Goal: Navigation & Orientation: Find specific page/section

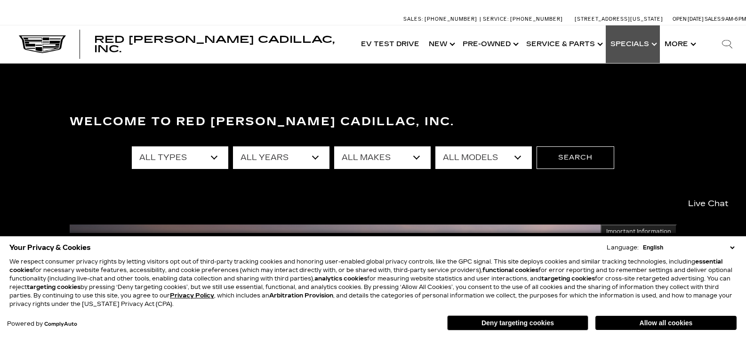
click at [652, 44] on link "Show Specials" at bounding box center [633, 44] width 54 height 38
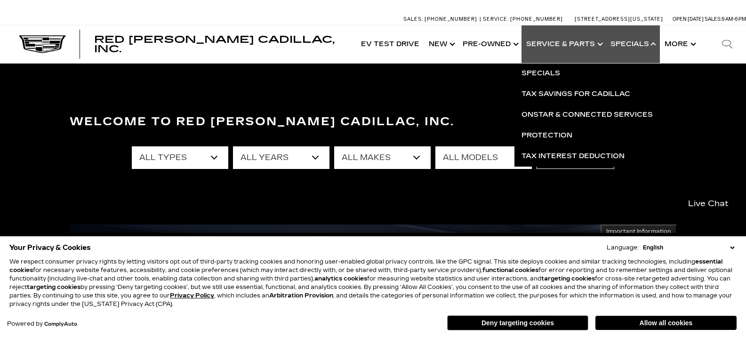
click at [592, 41] on link "Show Service & Parts" at bounding box center [563, 44] width 84 height 38
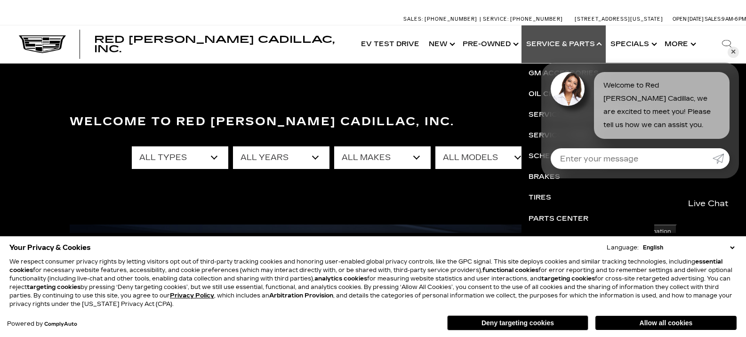
click at [733, 50] on link "✕" at bounding box center [732, 52] width 11 height 11
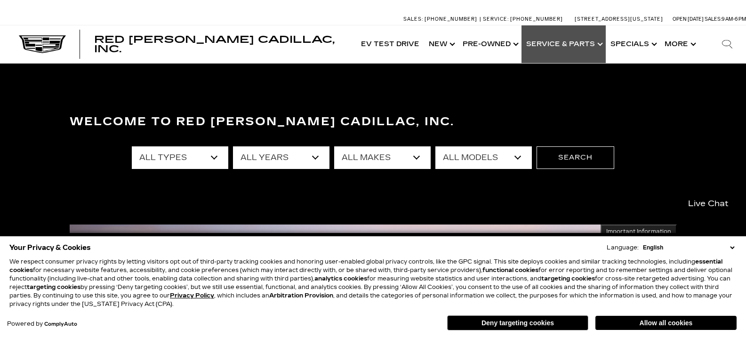
click at [558, 44] on link "Show Service & Parts" at bounding box center [563, 44] width 84 height 38
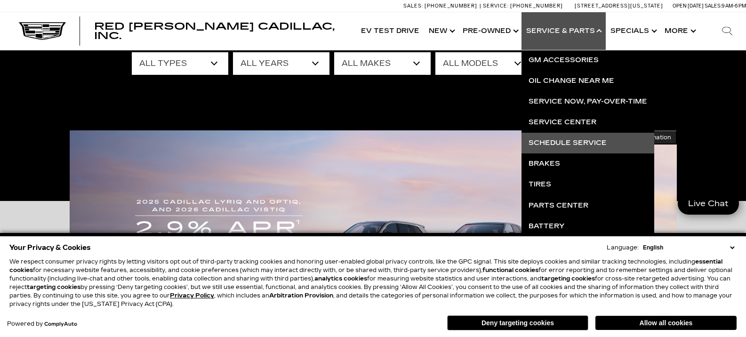
scroll to position [141, 0]
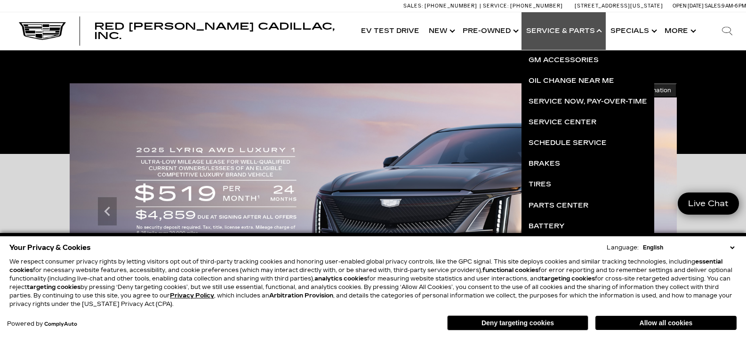
click at [552, 30] on link "Show Service & Parts" at bounding box center [563, 31] width 84 height 38
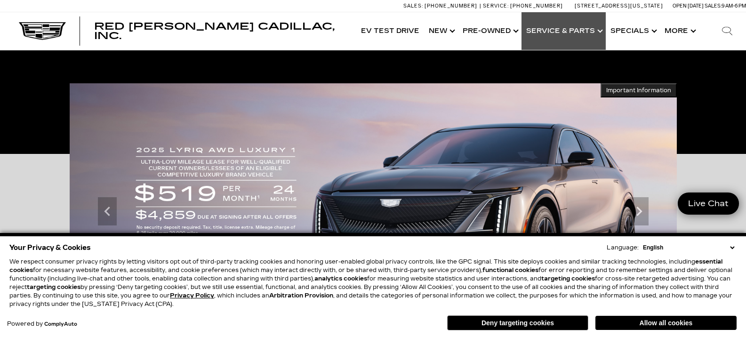
click at [552, 30] on link "Show Service & Parts" at bounding box center [563, 31] width 84 height 38
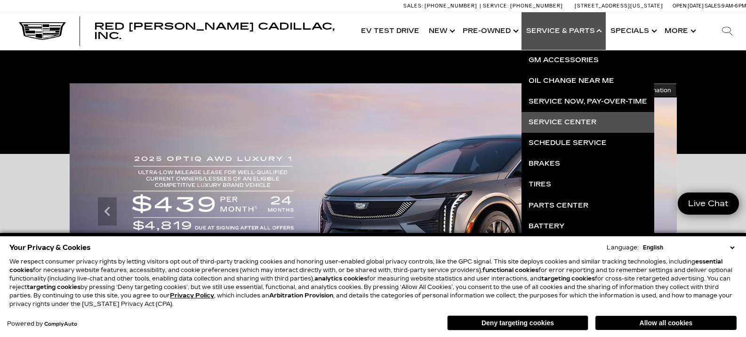
click at [552, 125] on link "Service Center" at bounding box center [587, 122] width 133 height 21
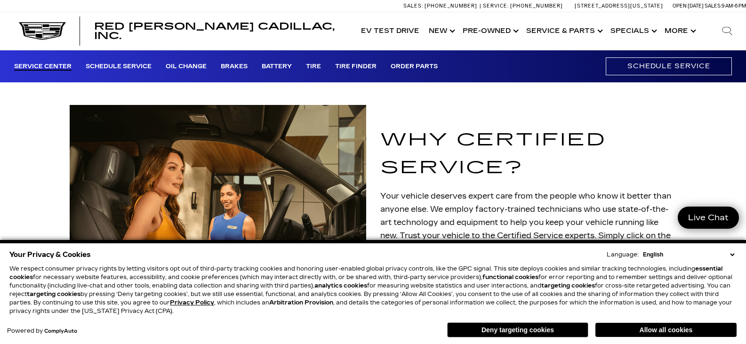
click at [505, 327] on button "Deny targeting cookies" at bounding box center [517, 329] width 141 height 15
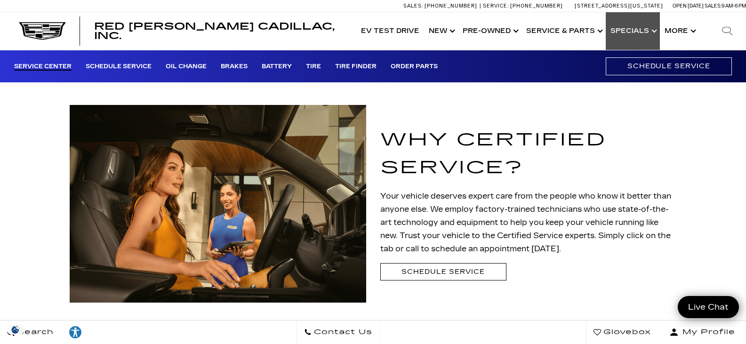
click at [654, 32] on link "Show Specials" at bounding box center [633, 31] width 54 height 38
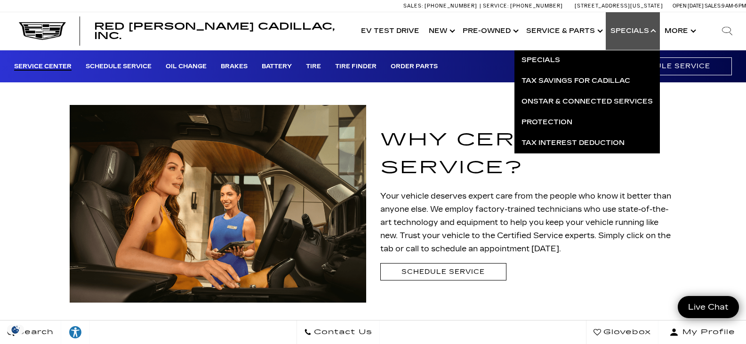
click at [654, 32] on link "Show Specials" at bounding box center [633, 31] width 54 height 38
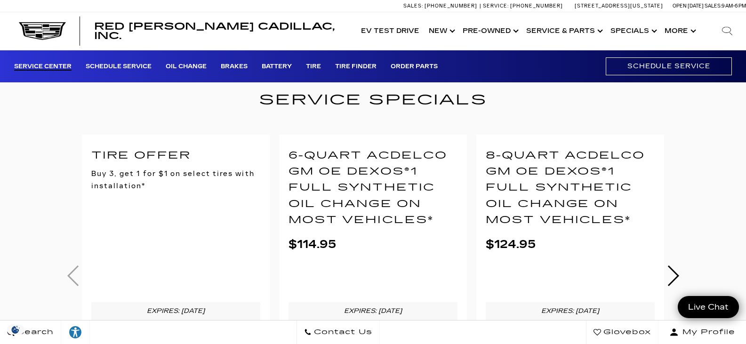
scroll to position [282, 0]
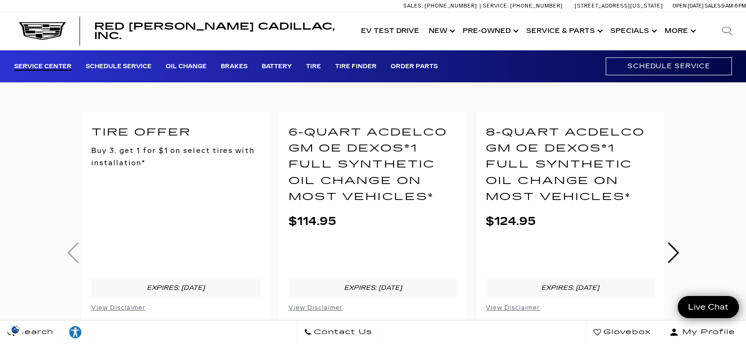
click at [673, 248] on link "Next" at bounding box center [672, 252] width 13 height 21
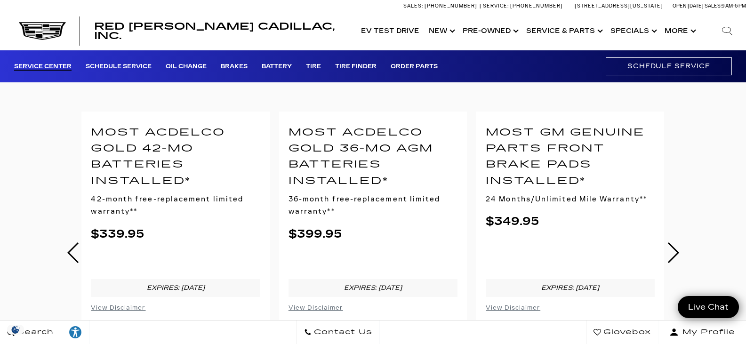
click at [670, 242] on link "Next" at bounding box center [672, 252] width 13 height 21
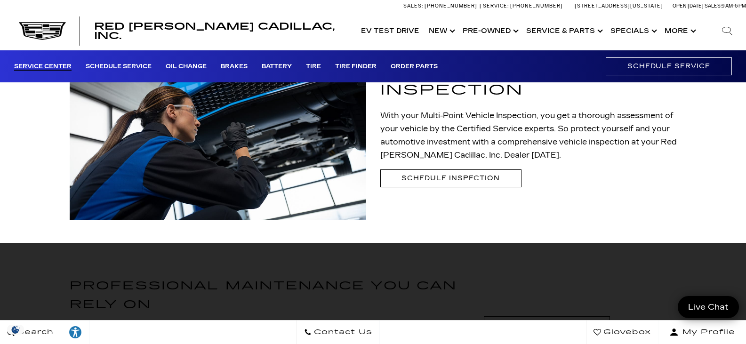
scroll to position [706, 0]
